Goal: Information Seeking & Learning: Learn about a topic

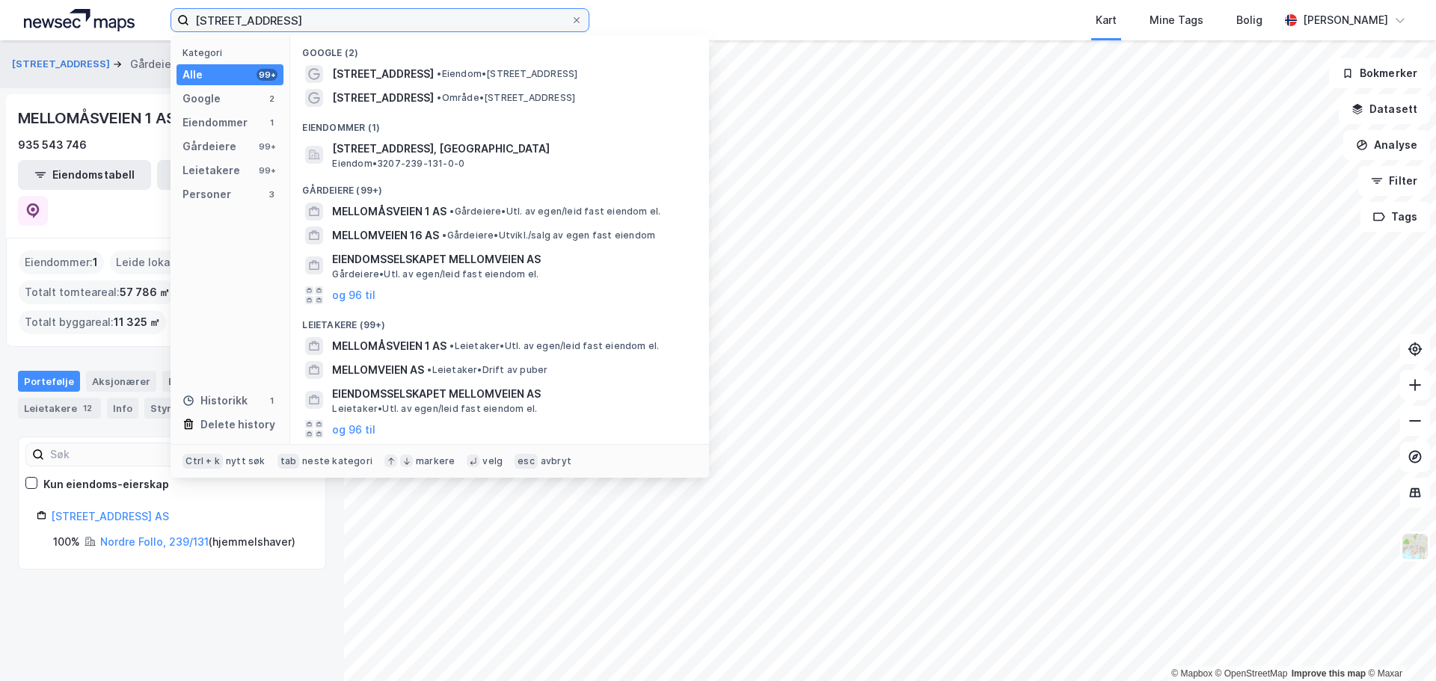
click at [342, 13] on input "[STREET_ADDRESS]" at bounding box center [379, 20] width 381 height 22
click at [343, 13] on input "[STREET_ADDRESS]" at bounding box center [379, 20] width 381 height 22
click at [344, 13] on input "[STREET_ADDRESS]" at bounding box center [379, 20] width 381 height 22
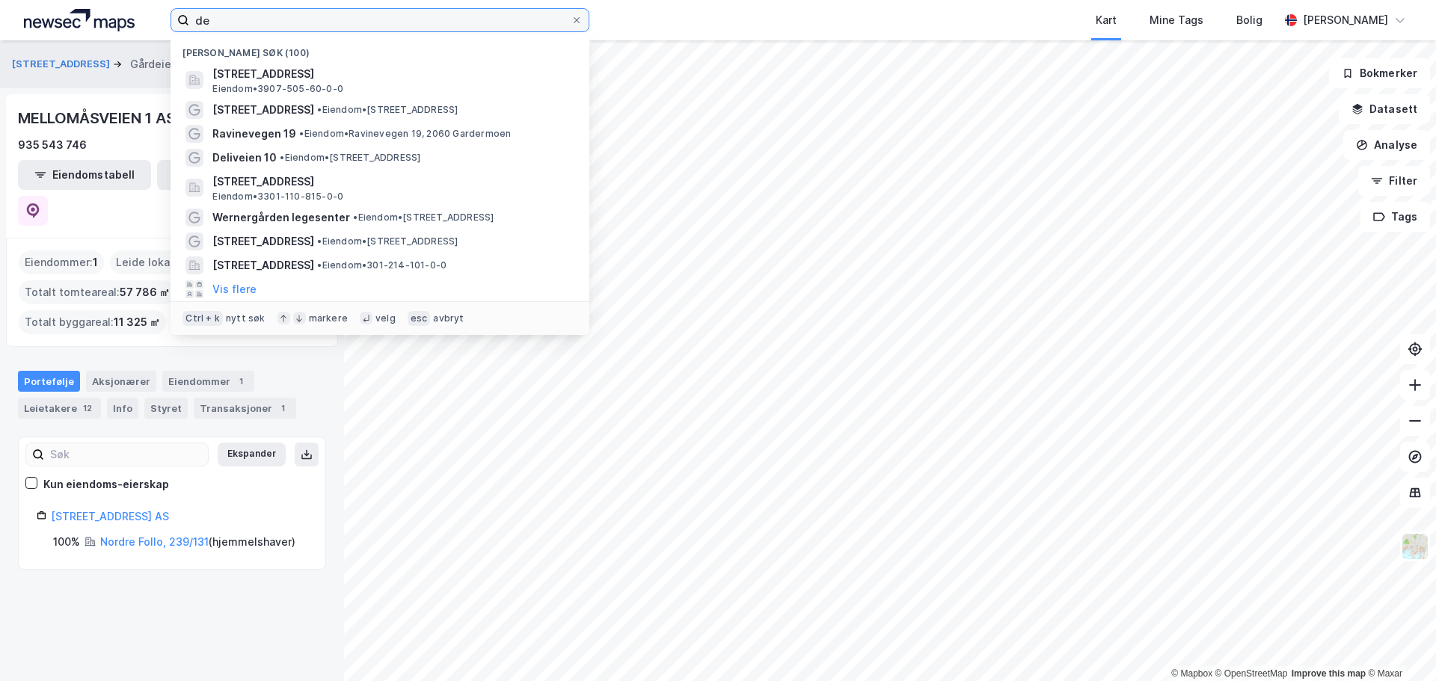
type input "d"
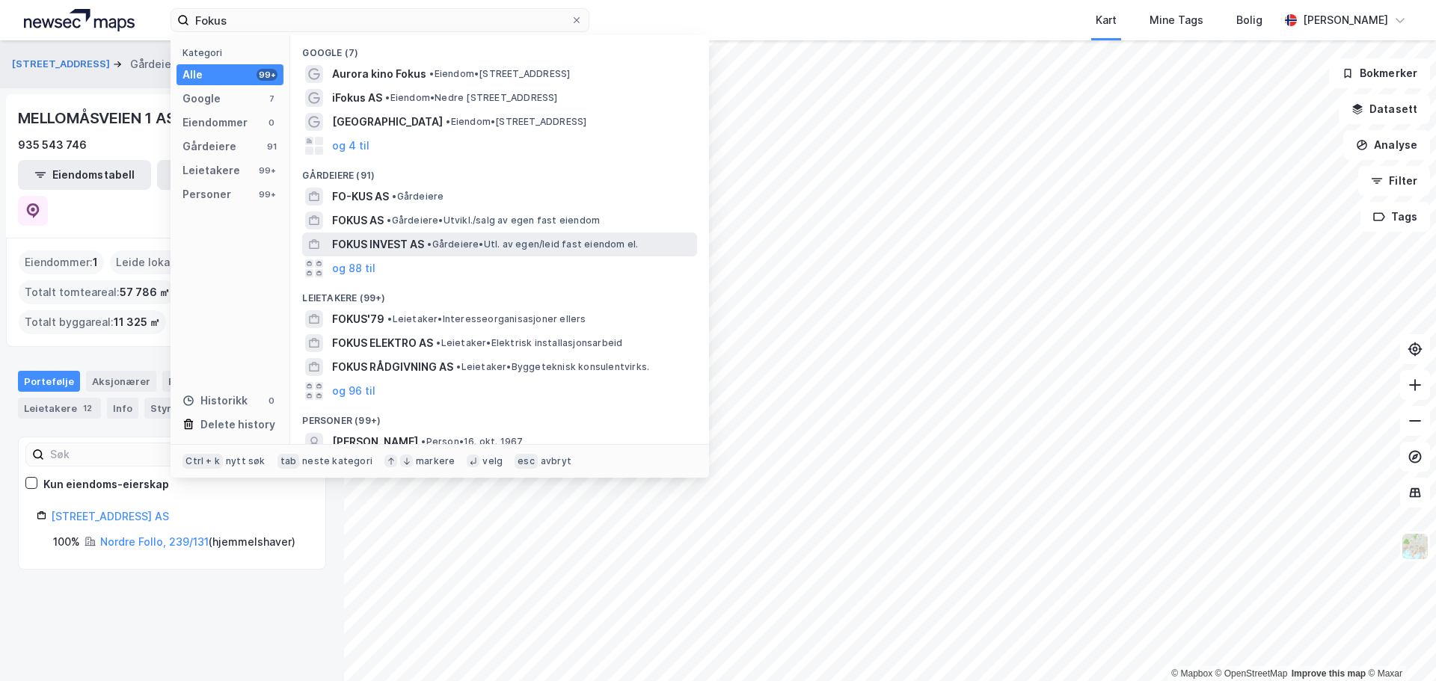
click at [375, 248] on span "FOKUS INVEST AS" at bounding box center [378, 245] width 92 height 18
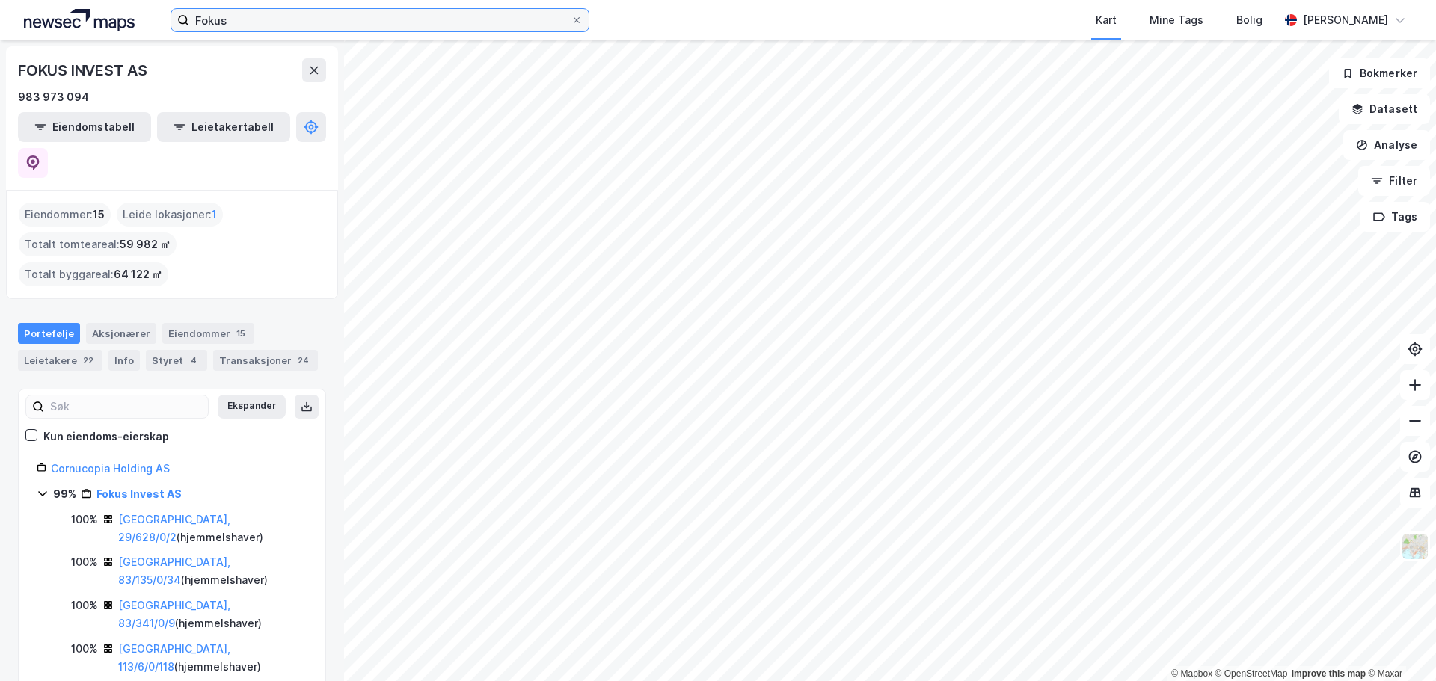
drag, startPoint x: 274, startPoint y: 22, endPoint x: -39, endPoint y: 7, distance: 313.6
click at [0, 7] on html "Fokus Kart Mine Tags [PERSON_NAME] [PERSON_NAME] © Mapbox © OpenStreetMap Impro…" at bounding box center [718, 340] width 1436 height 681
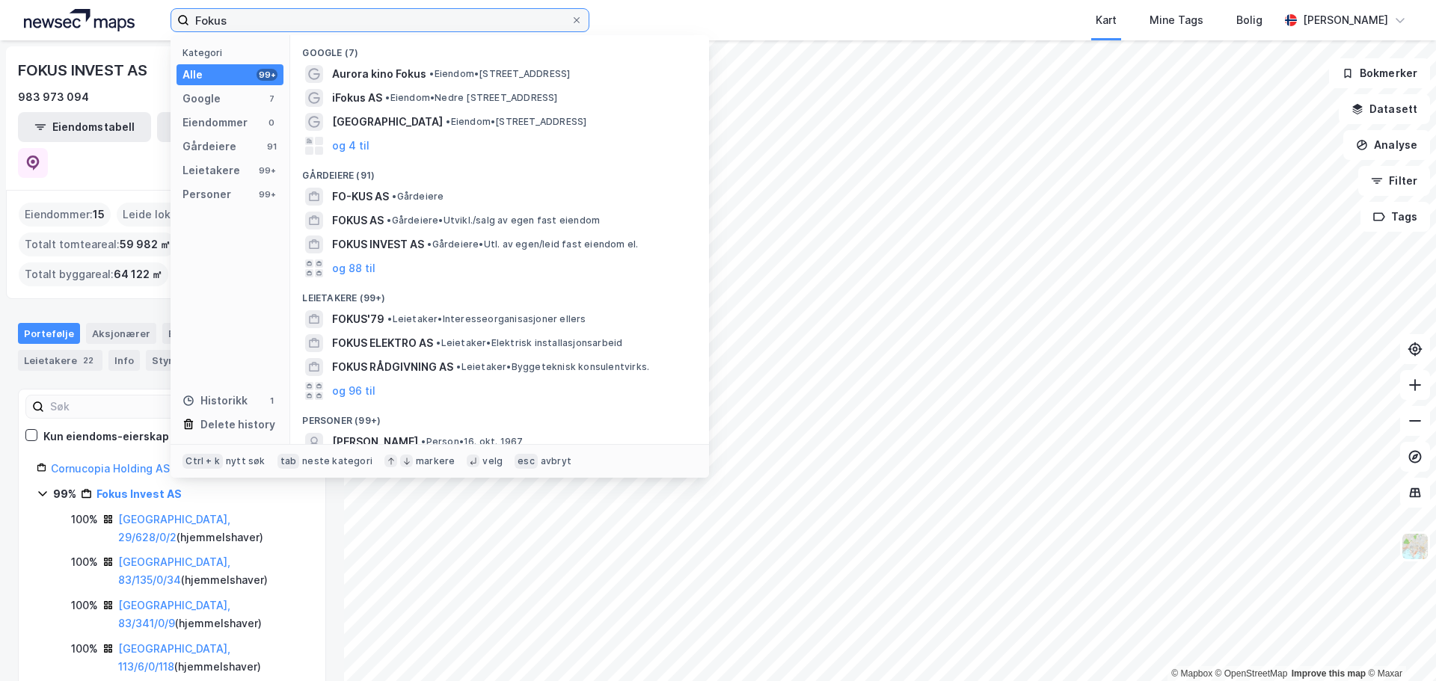
paste input "Bølerveien 63 AS"
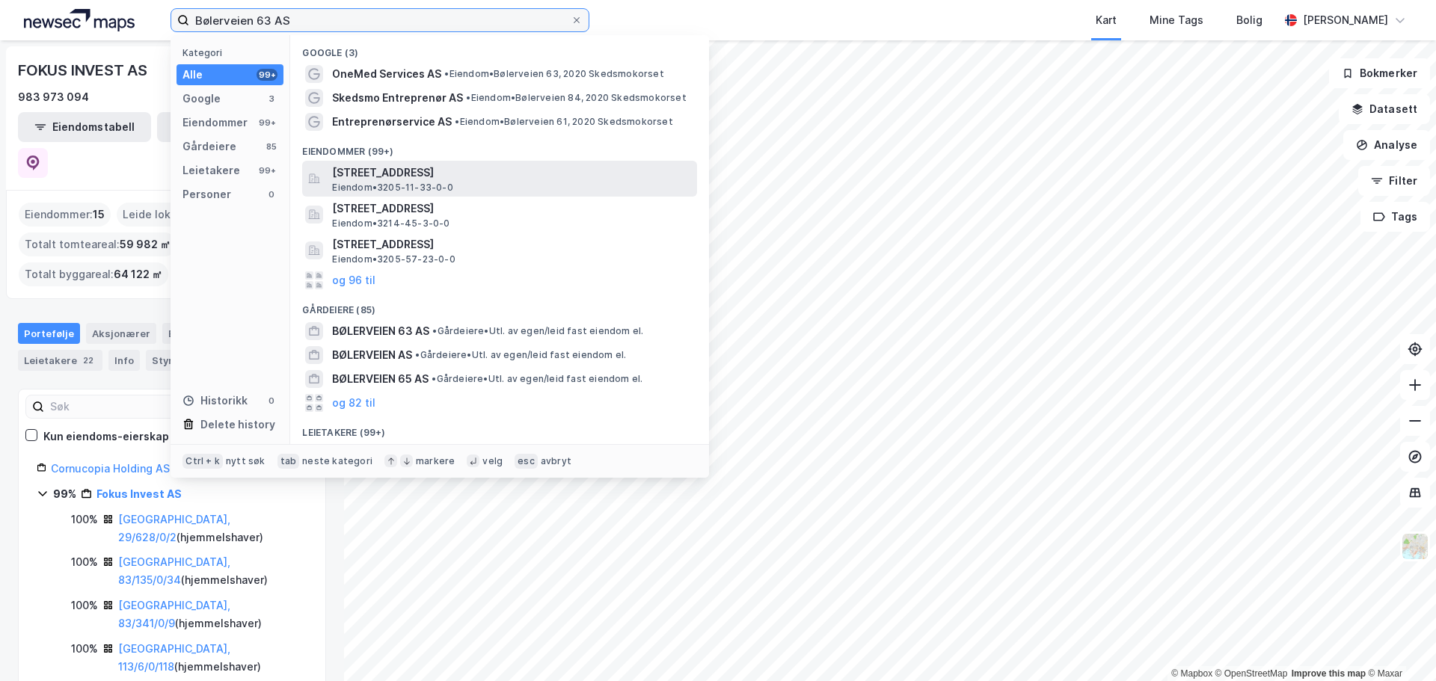
type input "Bølerveien 63 AS"
click at [452, 179] on span "[STREET_ADDRESS]" at bounding box center [511, 173] width 359 height 18
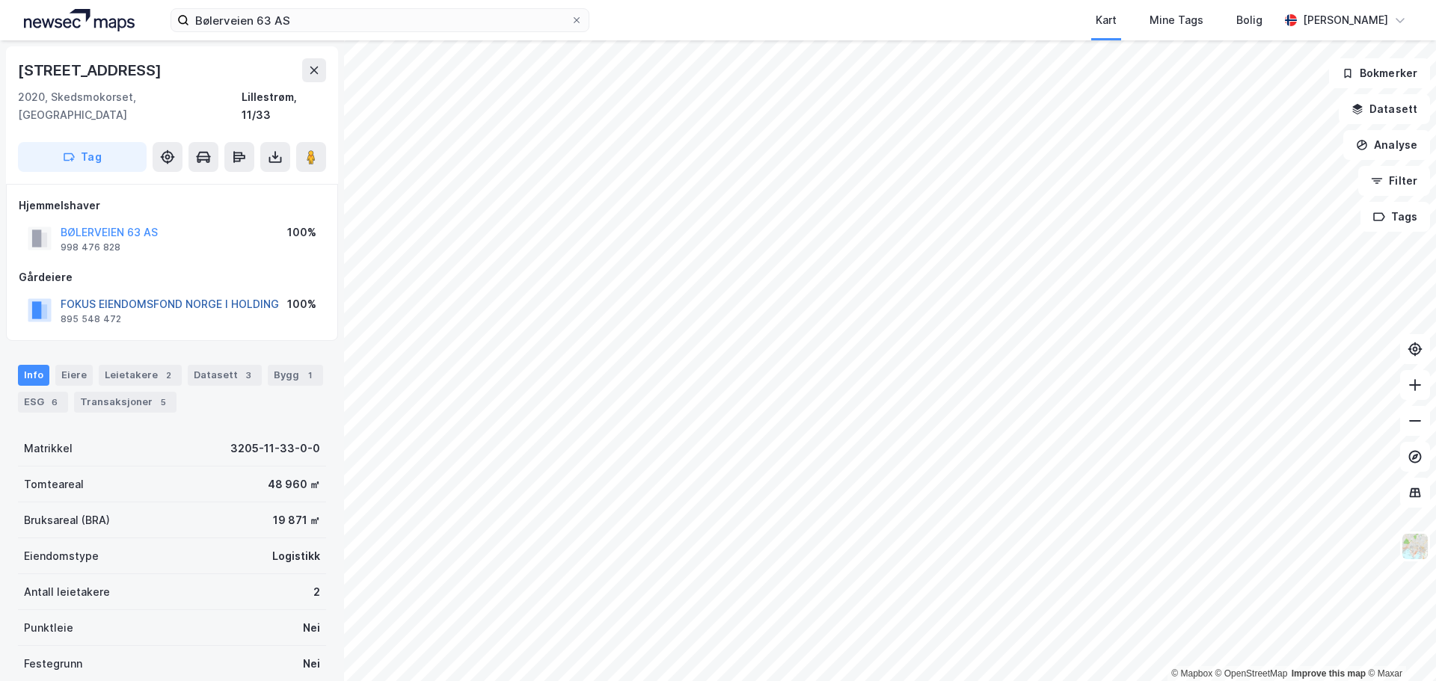
click at [0, 0] on button "FOKUS EIENDOMSFOND NORGE I HOLDING" at bounding box center [0, 0] width 0 height 0
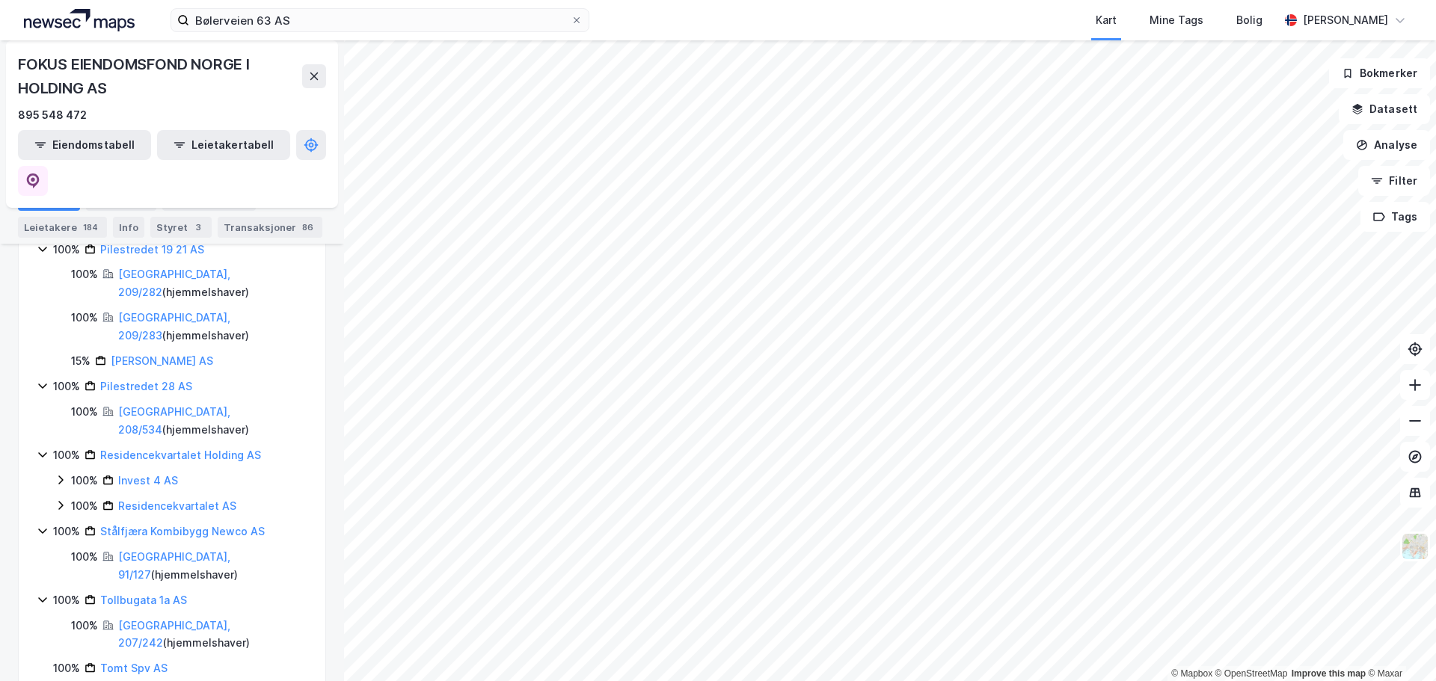
scroll to position [1551, 0]
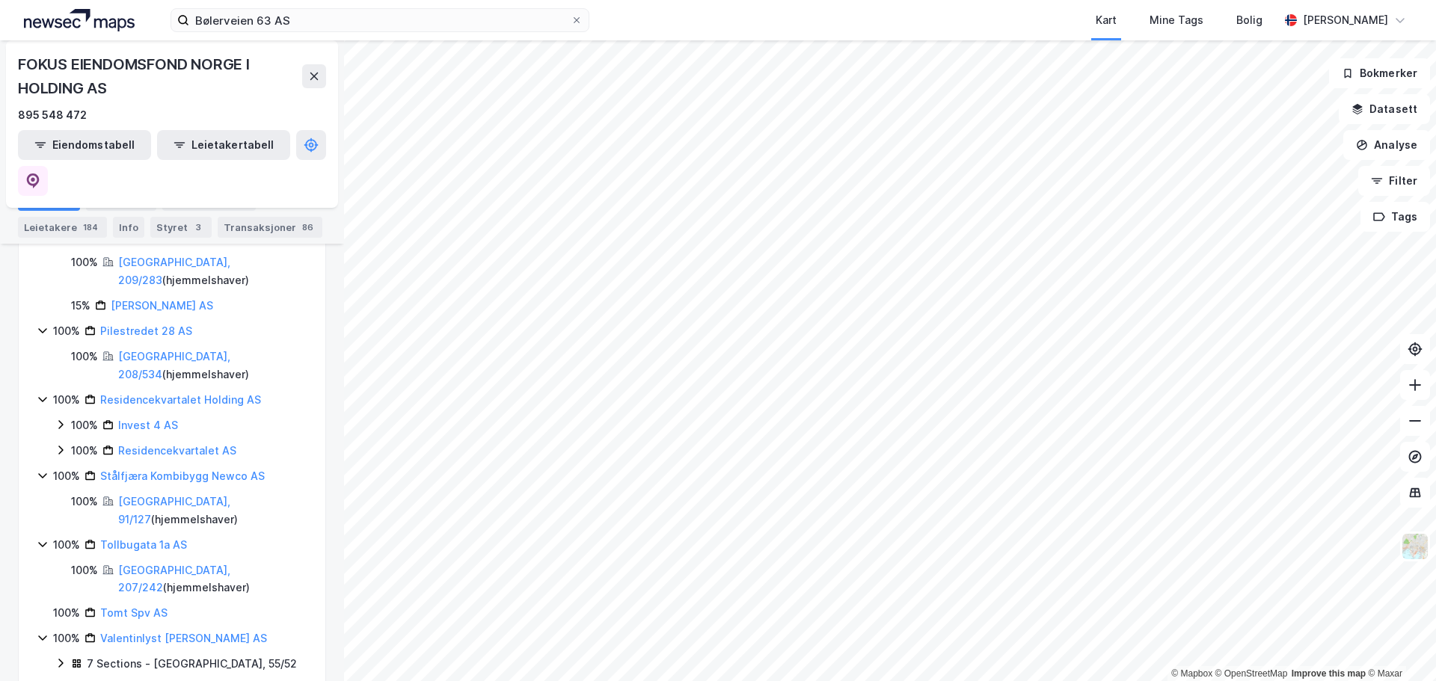
click at [826, 21] on div "Kart Mine Tags Bolig" at bounding box center [970, 20] width 618 height 40
